Goal: Check status: Check status

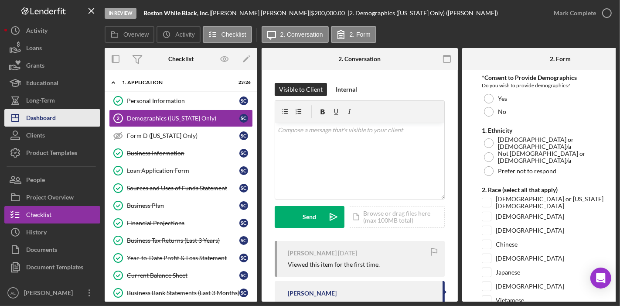
click at [53, 123] on div "Dashboard" at bounding box center [41, 119] width 30 height 20
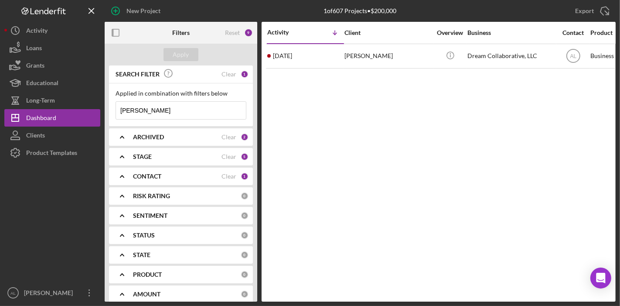
click at [191, 111] on input "[PERSON_NAME]" at bounding box center [181, 110] width 130 height 17
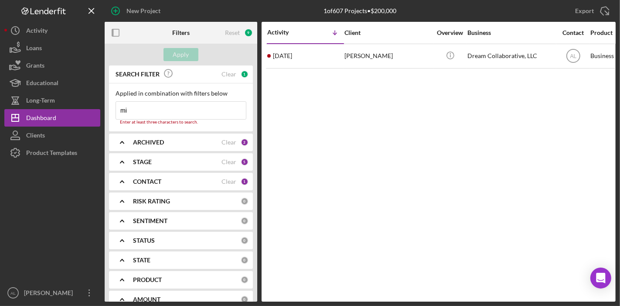
type input "m"
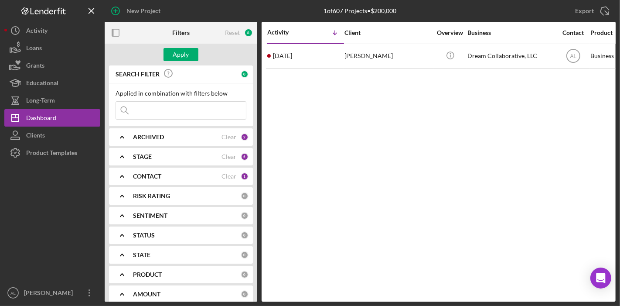
click at [311, 119] on div "Activity Icon/Table Sort Arrow Client Overview Business Contact Product Categor…" at bounding box center [439, 162] width 354 height 280
click at [183, 56] on div "Apply" at bounding box center [181, 54] width 16 height 13
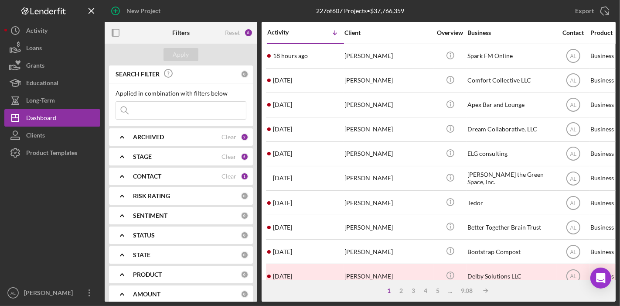
click at [203, 160] on div "STAGE Clear 5" at bounding box center [191, 156] width 116 height 17
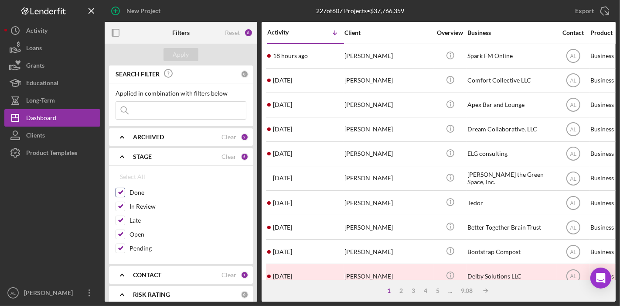
click at [121, 194] on input "Done" at bounding box center [120, 192] width 9 height 9
checkbox input "false"
click at [123, 219] on input "Late" at bounding box center [120, 220] width 9 height 9
checkbox input "false"
click at [188, 57] on button "Apply" at bounding box center [181, 54] width 35 height 13
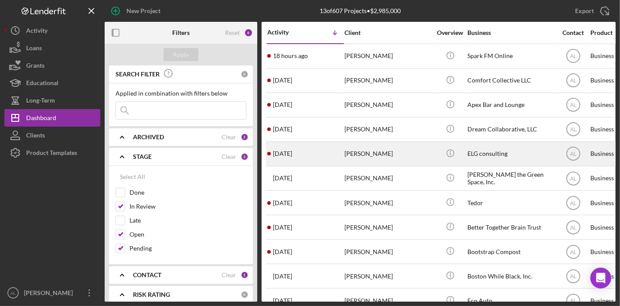
click at [463, 151] on div "Icon/Info" at bounding box center [450, 153] width 33 height 23
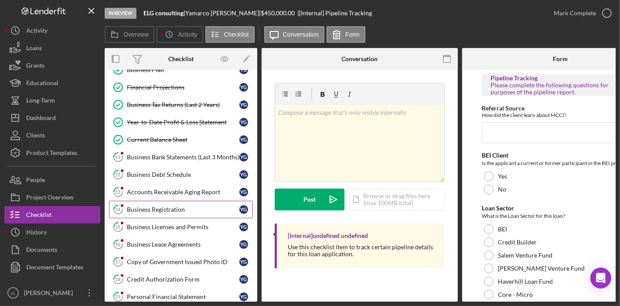
scroll to position [170, 0]
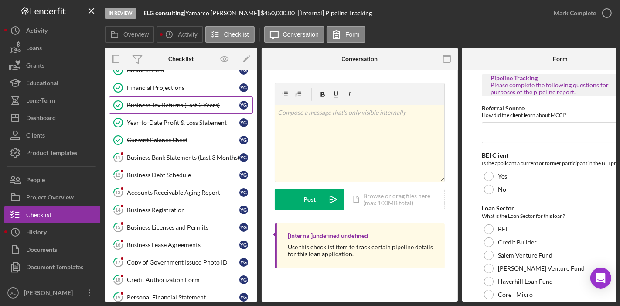
click at [173, 103] on div "Business Tax Returns (Last 2 Years)" at bounding box center [183, 105] width 113 height 7
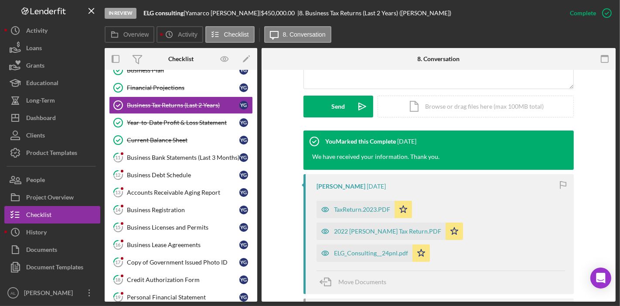
scroll to position [236, 0]
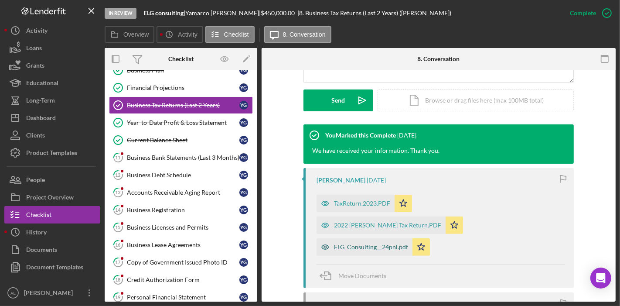
click at [383, 243] on div "ELG_Consulting__24pnl.pdf" at bounding box center [371, 246] width 74 height 7
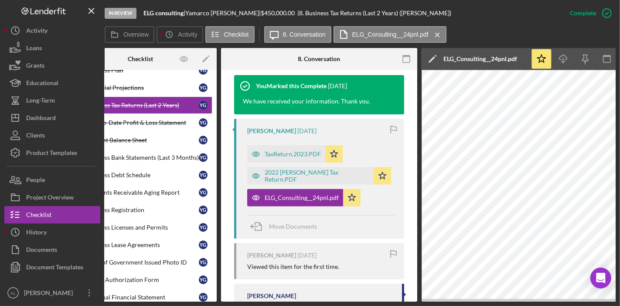
scroll to position [0, 0]
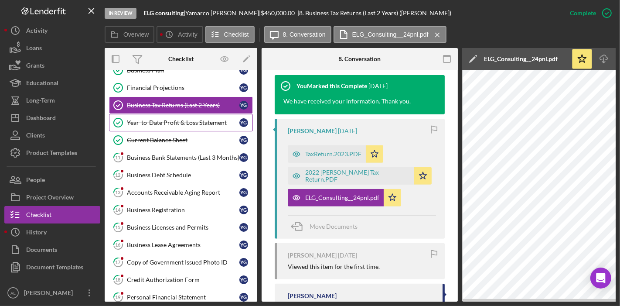
click at [195, 124] on link "Year-to-Date Profit & Loss Statement Year-to-Date Profit & Loss Statement Y G" at bounding box center [181, 122] width 144 height 17
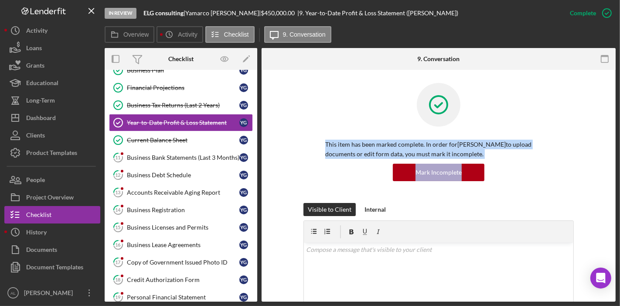
drag, startPoint x: 613, startPoint y: 106, endPoint x: 604, endPoint y: 175, distance: 69.0
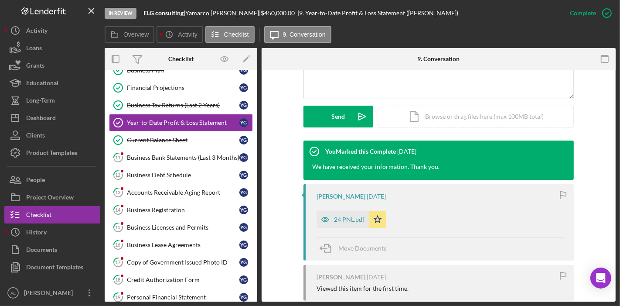
scroll to position [227, 0]
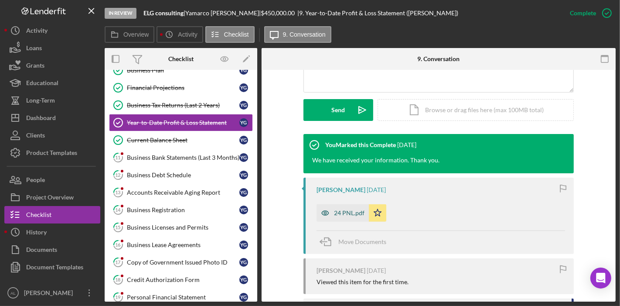
click at [345, 215] on div "24 PNL.pdf" at bounding box center [349, 212] width 31 height 7
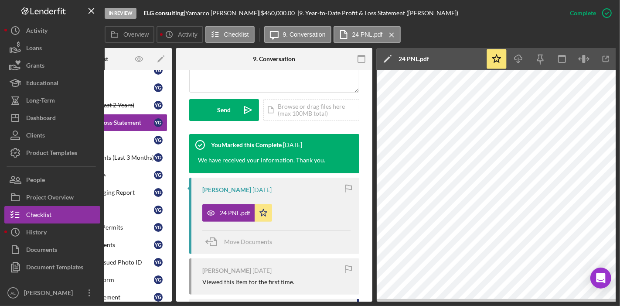
scroll to position [0, 86]
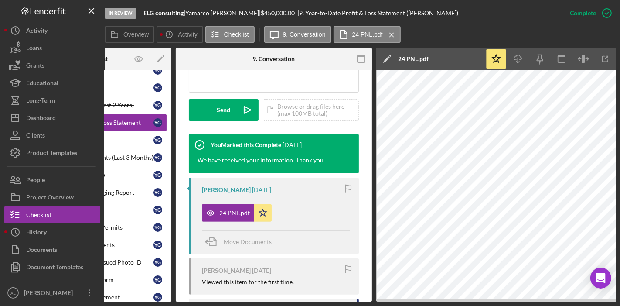
drag, startPoint x: 369, startPoint y: 181, endPoint x: 370, endPoint y: 199, distance: 17.9
click at [370, 199] on div "Year-to-Date Profit & Loss Statement Year-to-Date Profit & Loss Statement This …" at bounding box center [274, 186] width 196 height 232
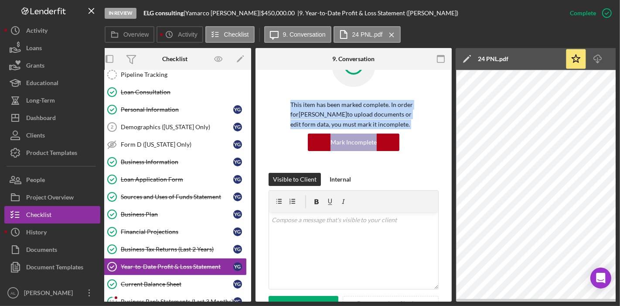
scroll to position [24, 0]
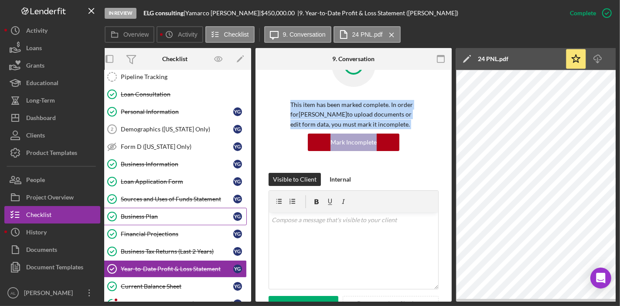
click at [157, 217] on div "Business Plan" at bounding box center [177, 216] width 113 height 7
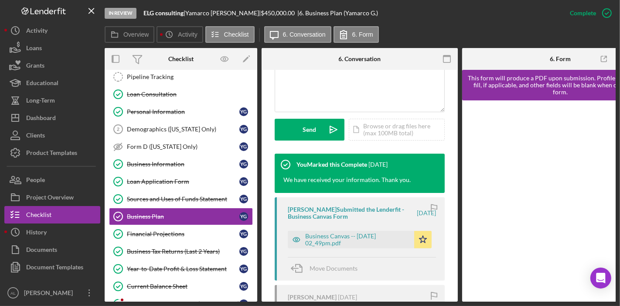
scroll to position [256, 0]
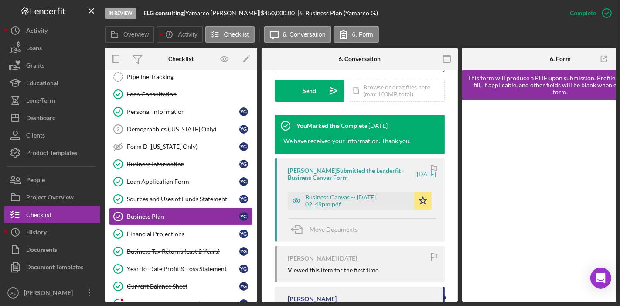
click at [369, 210] on div "[PERSON_NAME] Submitted the Lenderfit - Business Canvas Form [DATE] Business Ca…" at bounding box center [360, 199] width 170 height 83
click at [358, 202] on div "Business Canvas -- [DATE] 02_49pm.pdf" at bounding box center [357, 201] width 105 height 14
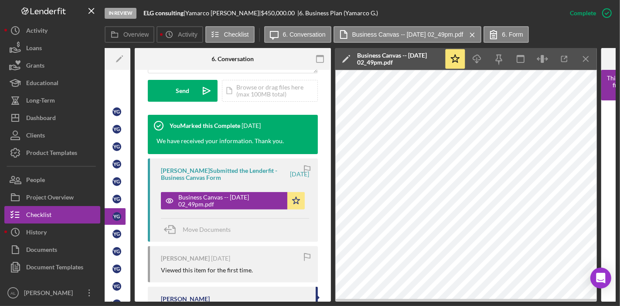
scroll to position [0, 127]
